Goal: Information Seeking & Learning: Learn about a topic

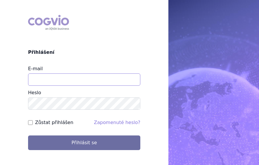
click at [33, 82] on input "E-mail" at bounding box center [84, 79] width 112 height 12
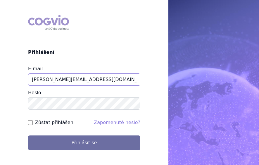
type input "eva.cyronova@novartis.com"
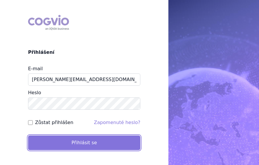
click at [55, 138] on button "Přihlásit se" at bounding box center [84, 142] width 112 height 15
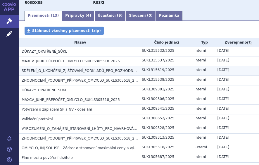
scroll to position [88, 0]
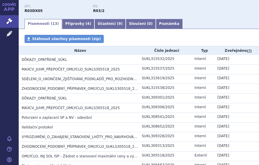
click at [38, 19] on link "Písemnosti ( 13 )" at bounding box center [43, 24] width 37 height 10
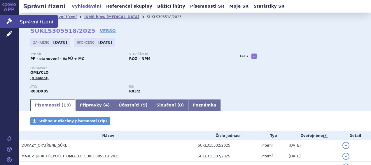
click at [7, 20] on icon at bounding box center [9, 21] width 6 height 6
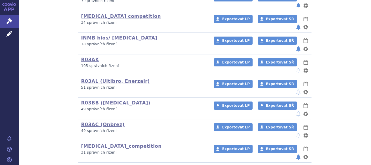
scroll to position [203, 0]
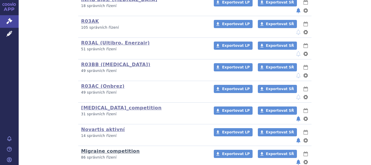
click at [97, 148] on link "Migraine competition" at bounding box center [110, 151] width 59 height 6
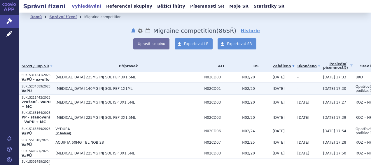
click at [61, 86] on span "AIMOVIG 140MG INJ SOL PEP 1X1ML" at bounding box center [128, 88] width 146 height 4
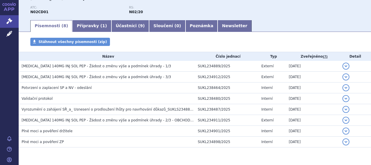
scroll to position [73, 0]
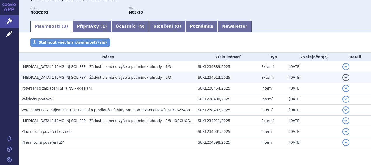
click at [80, 77] on span "[MEDICAL_DATA] 140MG INJ SOL PEP - Žádost o změnu výše a podmínek úhrady - 3/3" at bounding box center [97, 77] width 150 height 4
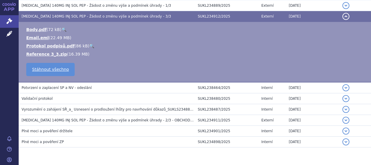
scroll to position [135, 0]
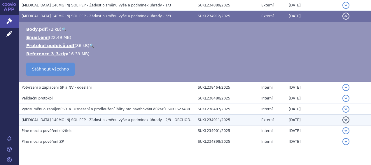
click at [81, 120] on span "[MEDICAL_DATA] 140MG INJ SOL PEP - Žádost o změnu výše a podmínek úhrady - 2/3 …" at bounding box center [118, 120] width 192 height 4
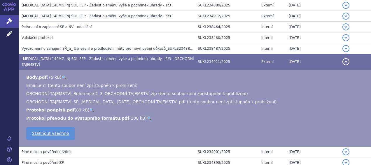
click at [70, 99] on span "OBCHODNÍ TAJEMSTVÍ_SP_[MEDICAL_DATA]_[DATE]_OBCHODNÍ TAJEMSTVÍ.pdf (tento soubo…" at bounding box center [151, 101] width 251 height 5
click at [39, 75] on link "Body.pdf" at bounding box center [36, 77] width 20 height 5
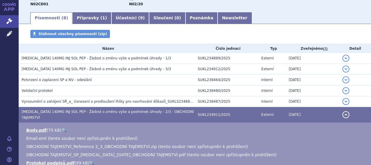
scroll to position [81, 0]
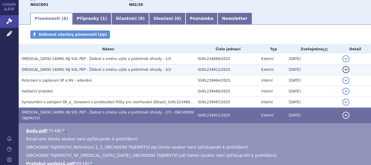
click at [65, 68] on span "[MEDICAL_DATA] 140MG INJ SOL PEP - Žádost o změnu výše a podmínek úhrady - 3/3" at bounding box center [97, 69] width 150 height 4
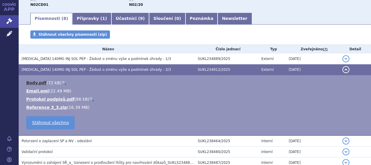
click at [35, 81] on link "Body.pdf" at bounding box center [36, 82] width 20 height 5
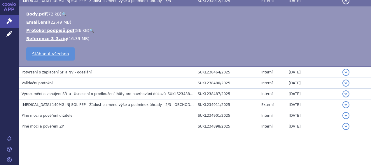
scroll to position [150, 0]
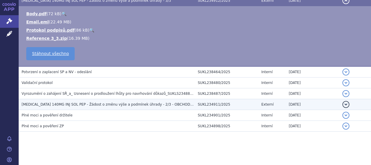
click at [110, 104] on span "[MEDICAL_DATA] 140MG INJ SOL PEP - Žádost o změnu výše a podmínek úhrady - 2/3 …" at bounding box center [118, 104] width 192 height 4
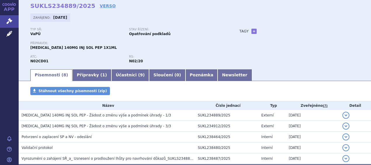
scroll to position [25, 0]
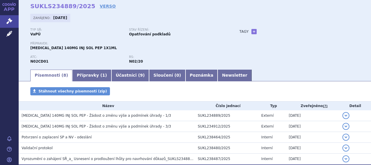
click at [46, 77] on link "Písemnosti ( 8 )" at bounding box center [51, 75] width 42 height 12
